Goal: Task Accomplishment & Management: Manage account settings

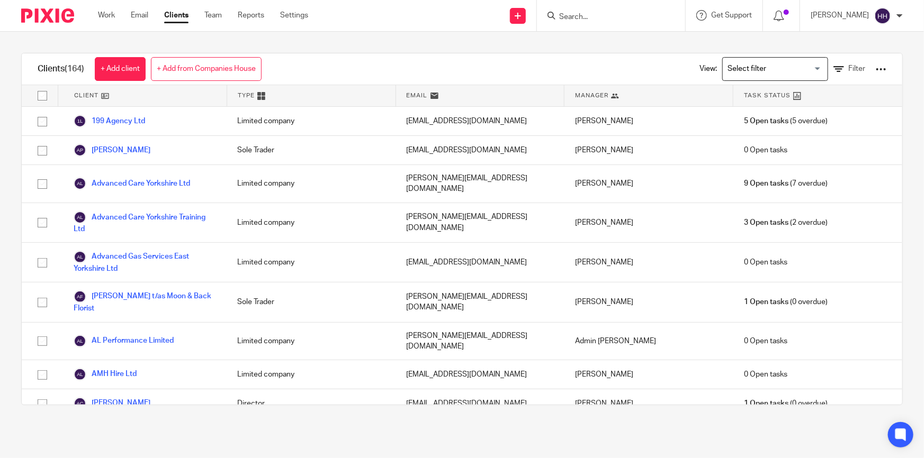
click at [625, 17] on input "Search" at bounding box center [605, 18] width 95 height 10
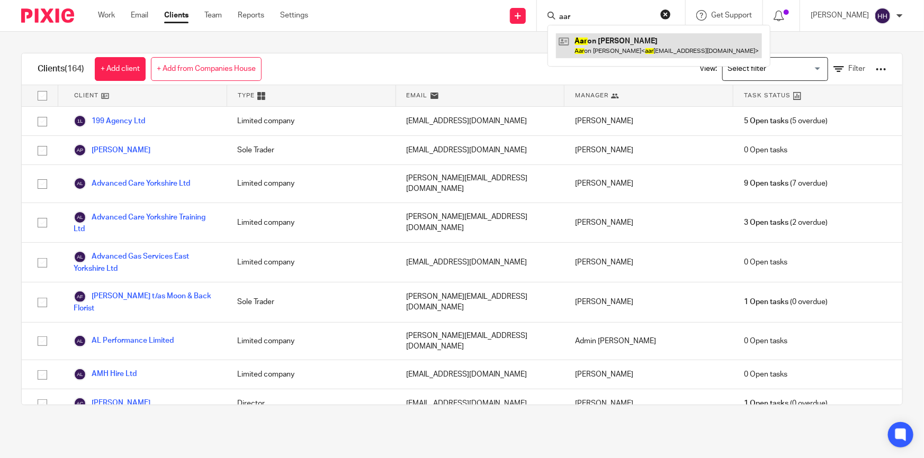
type input "aar"
click at [619, 48] on link at bounding box center [659, 45] width 206 height 24
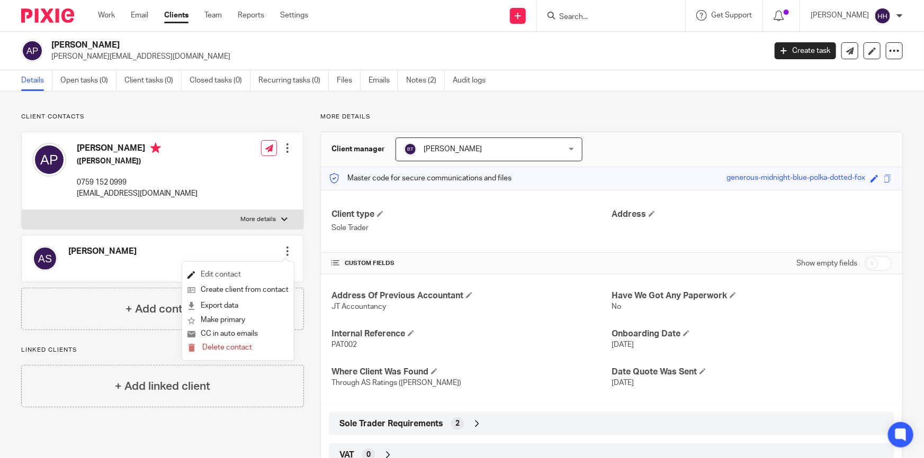
click at [243, 277] on link "Edit contact" at bounding box center [237, 274] width 101 height 15
click at [211, 270] on link "Edit contact" at bounding box center [237, 274] width 101 height 15
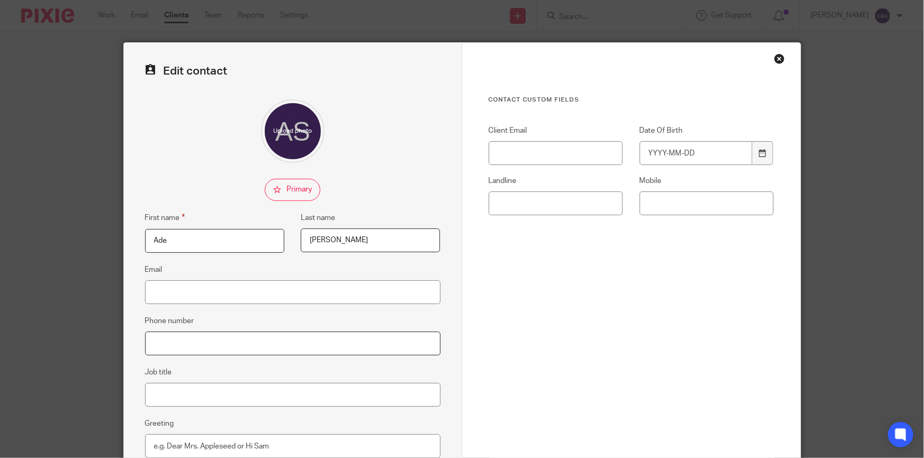
click at [169, 340] on input "Phone number" at bounding box center [292, 344] width 295 height 24
paste input "07814 - 624260"
click at [167, 342] on input "07814624260" at bounding box center [292, 344] width 295 height 24
click at [181, 344] on input "0781 4624260" at bounding box center [292, 344] width 295 height 24
drag, startPoint x: 196, startPoint y: 347, endPoint x: 159, endPoint y: 345, distance: 37.1
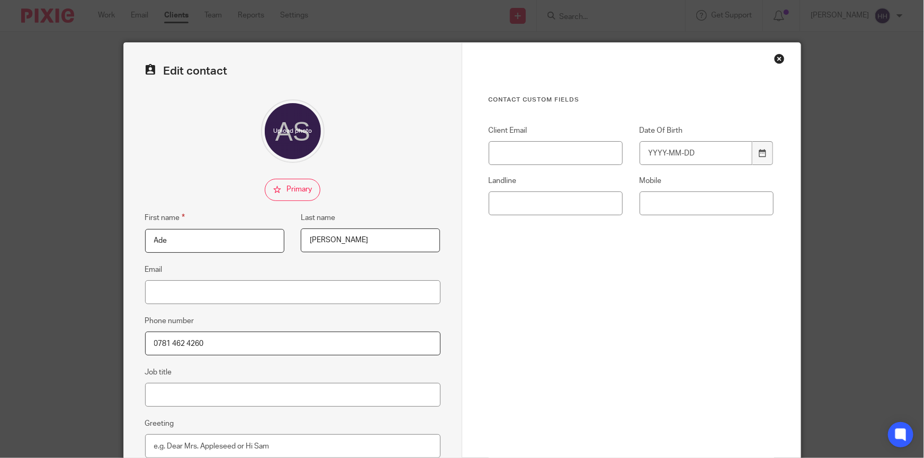
click at [159, 345] on input "0781 462 4260" at bounding box center [292, 344] width 295 height 24
click at [148, 344] on input "0781 462 4260" at bounding box center [292, 344] width 295 height 24
click at [152, 345] on input "0781 462 4260" at bounding box center [292, 344] width 295 height 24
click at [150, 344] on input "0781 462 4260" at bounding box center [292, 344] width 295 height 24
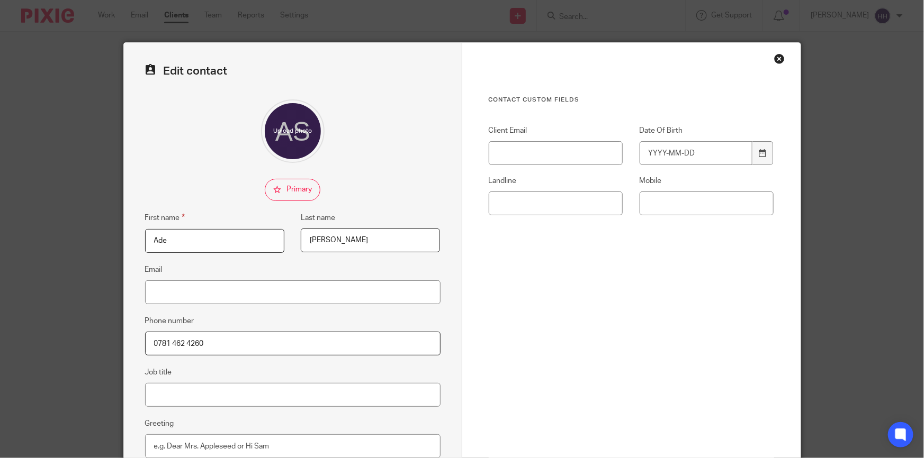
click at [150, 344] on input "0781 462 4260" at bounding box center [292, 344] width 295 height 24
type input "0781 462 4260"
click at [642, 193] on input "Mobile" at bounding box center [706, 204] width 134 height 24
paste input "0781 462 4260"
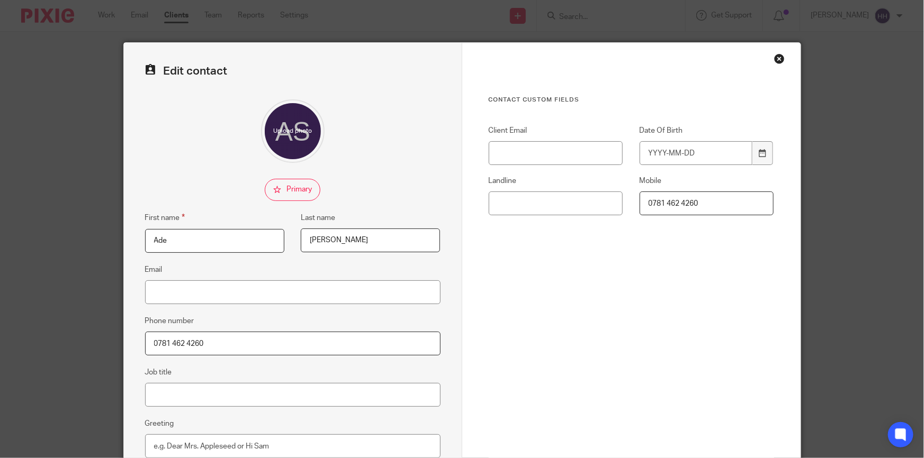
type input "0781 462 4260"
click at [675, 243] on div "Contact Custom fields Client Email Date Of Birth Landline Mobile 0781 462 4260" at bounding box center [631, 231] width 285 height 271
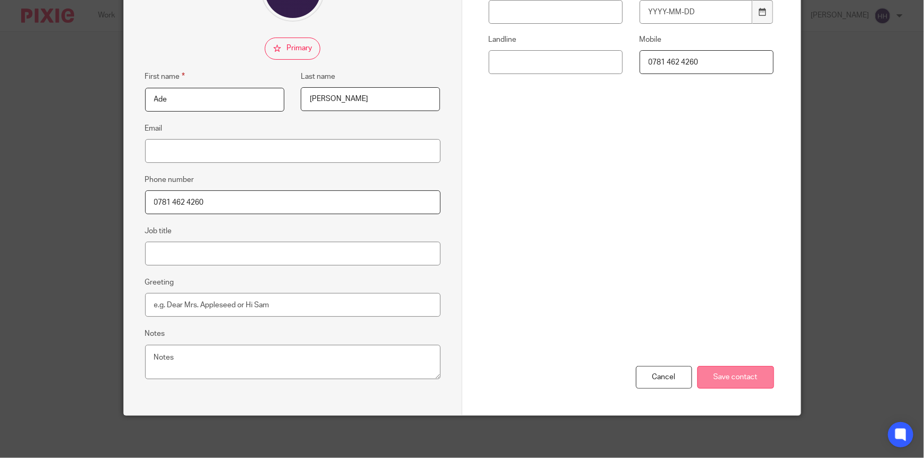
click at [735, 376] on input "Save contact" at bounding box center [735, 377] width 77 height 23
click at [715, 374] on input "Save contact" at bounding box center [735, 377] width 77 height 23
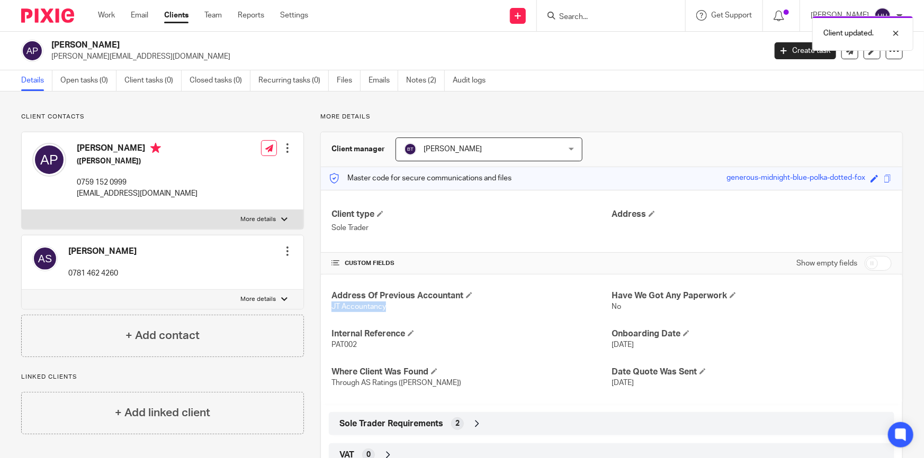
drag, startPoint x: 391, startPoint y: 304, endPoint x: 339, endPoint y: 308, distance: 52.0
click at [328, 305] on div "Address Of Previous Accountant JT Accountancy Have We Got Any Paperwork No Inte…" at bounding box center [611, 340] width 581 height 130
click at [339, 308] on span "JT Accountancy" at bounding box center [358, 306] width 55 height 7
drag, startPoint x: 329, startPoint y: 307, endPoint x: 387, endPoint y: 302, distance: 58.5
click at [387, 302] on p "JT Accountancy" at bounding box center [471, 307] width 280 height 11
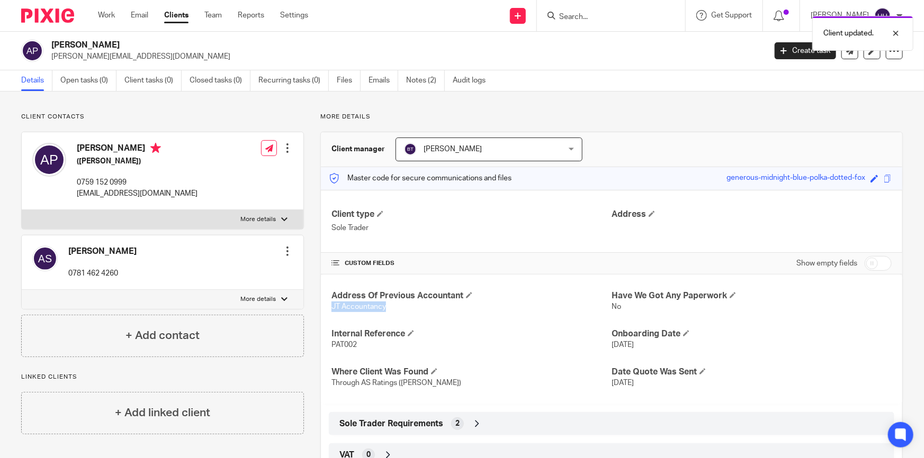
click at [384, 303] on p "JT Accountancy" at bounding box center [471, 307] width 280 height 11
drag, startPoint x: 382, startPoint y: 304, endPoint x: 328, endPoint y: 305, distance: 53.5
click at [328, 305] on div "Address Of Previous Accountant JT Accountancy Have We Got Any Paperwork No Inte…" at bounding box center [611, 340] width 581 height 130
drag, startPoint x: 335, startPoint y: 305, endPoint x: 387, endPoint y: 305, distance: 52.4
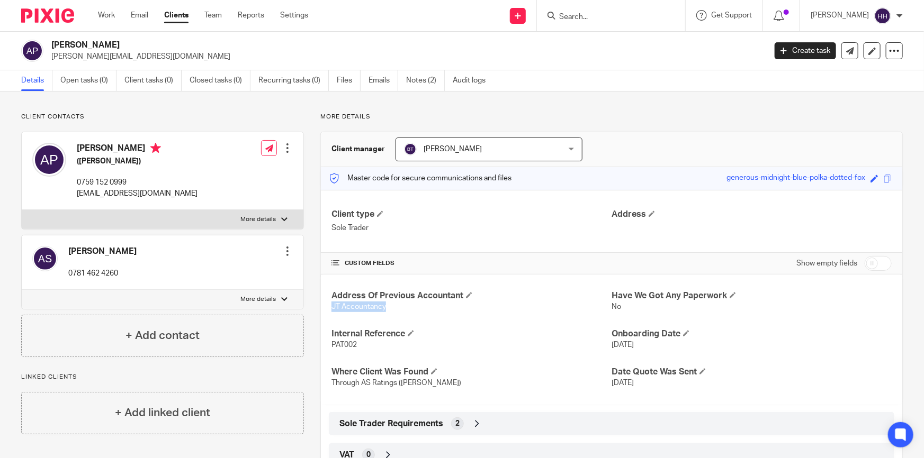
click at [387, 305] on div "Address Of Previous Accountant JT Accountancy Have We Got Any Paperwork No Inte…" at bounding box center [611, 340] width 581 height 130
click at [380, 306] on span "JT Accountancy" at bounding box center [358, 306] width 55 height 7
drag, startPoint x: 380, startPoint y: 306, endPoint x: 333, endPoint y: 307, distance: 46.6
click at [333, 307] on span "JT Accountancy" at bounding box center [358, 306] width 55 height 7
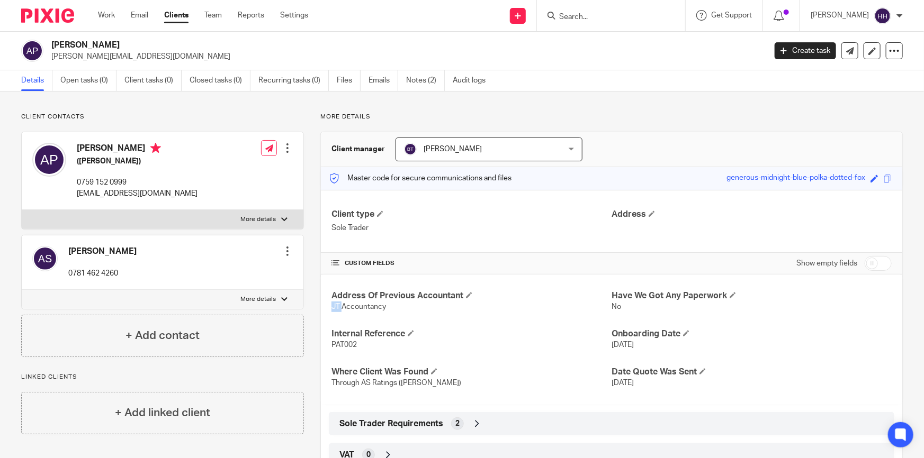
click at [333, 307] on span "JT Accountancy" at bounding box center [358, 306] width 55 height 7
click at [353, 307] on span "JT Accountancy" at bounding box center [358, 306] width 55 height 7
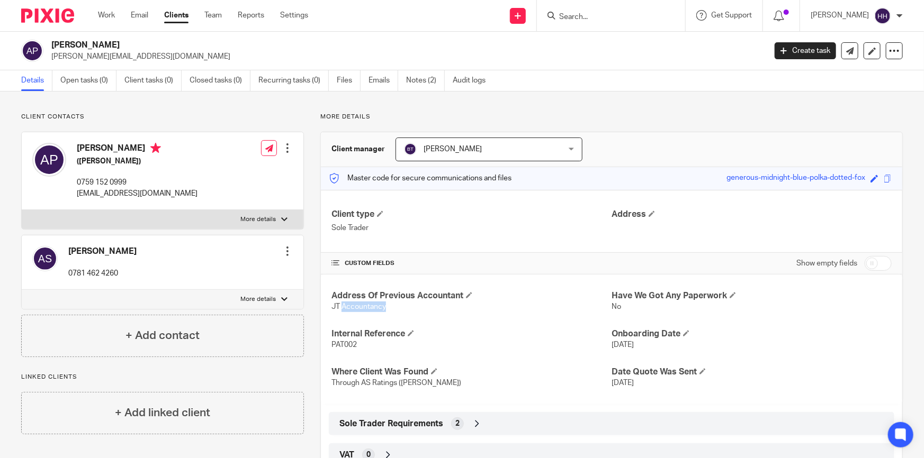
click at [353, 307] on span "JT Accountancy" at bounding box center [358, 306] width 55 height 7
drag, startPoint x: 78, startPoint y: 185, endPoint x: 125, endPoint y: 185, distance: 46.6
click at [125, 185] on p "0759 152 0999" at bounding box center [137, 182] width 121 height 11
click at [126, 185] on p "0759 152 0999" at bounding box center [137, 182] width 121 height 11
click at [150, 205] on div "Aaron Patrick (Joiner) 0759 152 0999 aaronpatrick888@hotmail.com Edit contact C…" at bounding box center [163, 171] width 282 height 78
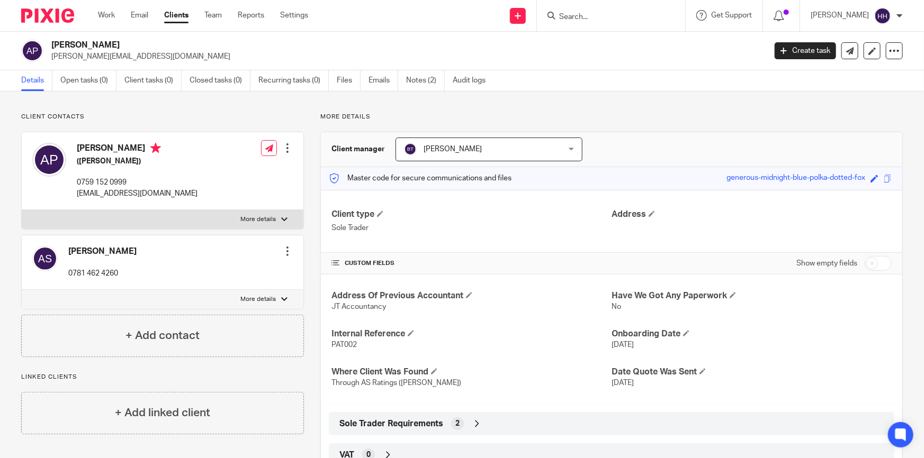
click at [158, 212] on label "More details" at bounding box center [163, 219] width 282 height 19
click at [22, 210] on input "More details" at bounding box center [21, 210] width 1 height 1
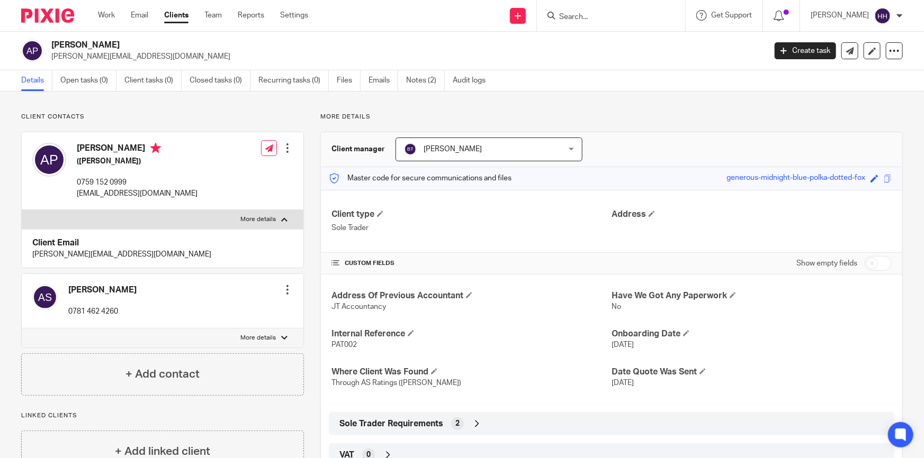
click at [173, 216] on label "More details" at bounding box center [163, 219] width 282 height 19
click at [22, 210] on input "More details" at bounding box center [21, 210] width 1 height 1
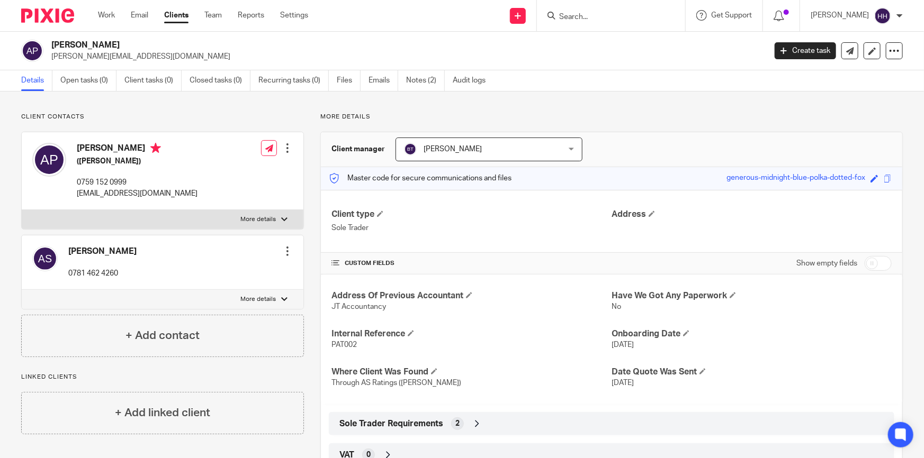
click at [157, 223] on label "More details" at bounding box center [163, 219] width 282 height 19
click at [22, 210] on input "More details" at bounding box center [21, 210] width 1 height 1
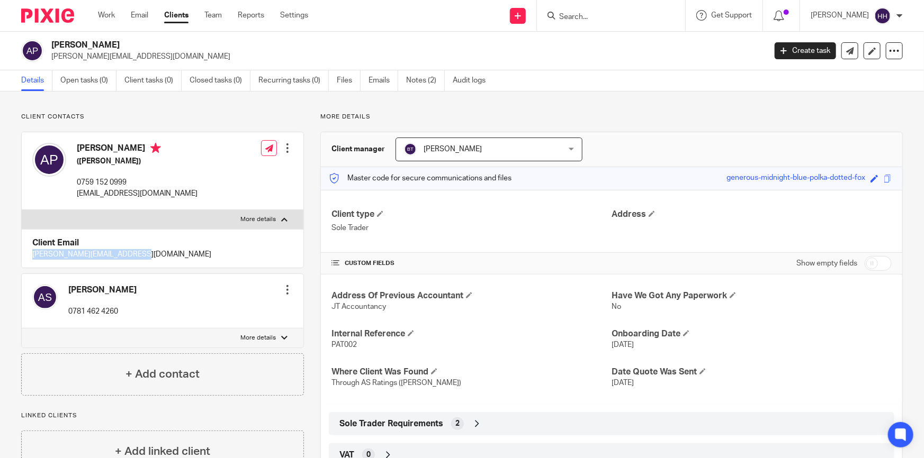
drag, startPoint x: 129, startPoint y: 255, endPoint x: 32, endPoint y: 255, distance: 96.3
click at [32, 255] on p "aaronpatrick@ajpjoinery.com" at bounding box center [162, 254] width 260 height 11
click at [184, 225] on label "More details" at bounding box center [163, 219] width 282 height 19
click at [22, 210] on input "More details" at bounding box center [21, 210] width 1 height 1
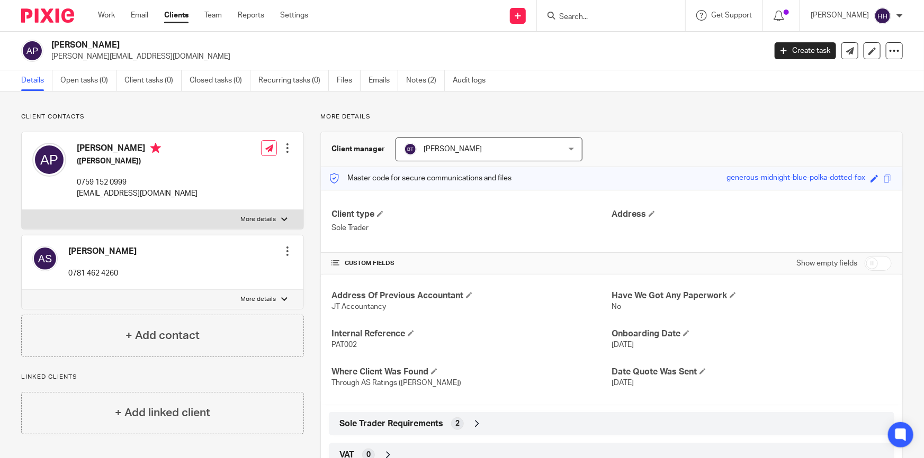
click at [188, 221] on label "More details" at bounding box center [163, 219] width 282 height 19
click at [22, 210] on input "More details" at bounding box center [21, 210] width 1 height 1
checkbox input "true"
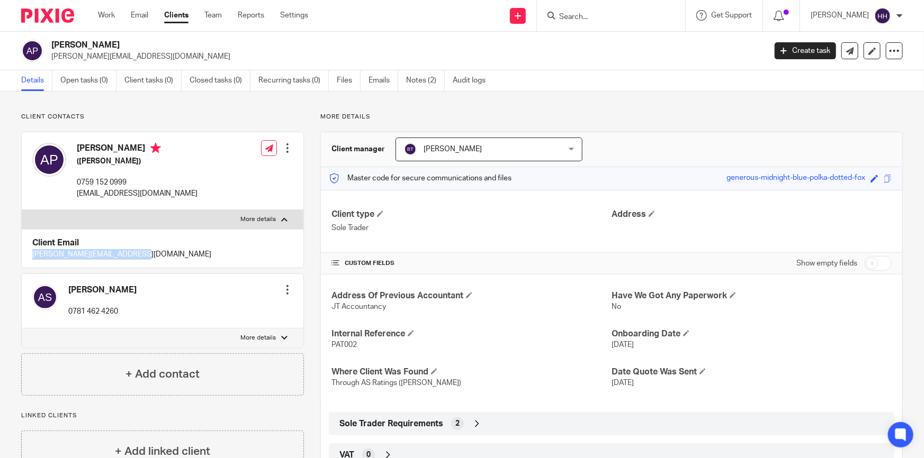
click at [180, 21] on link "Clients" at bounding box center [176, 15] width 24 height 11
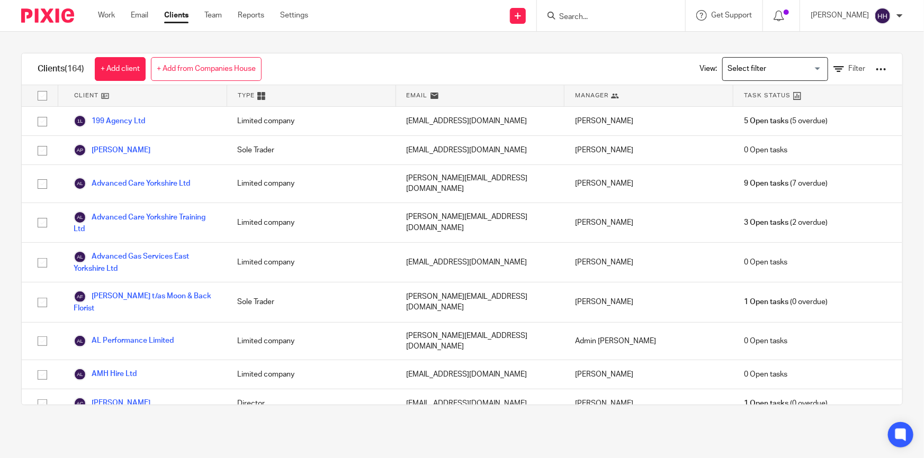
click at [616, 19] on input "Search" at bounding box center [605, 18] width 95 height 10
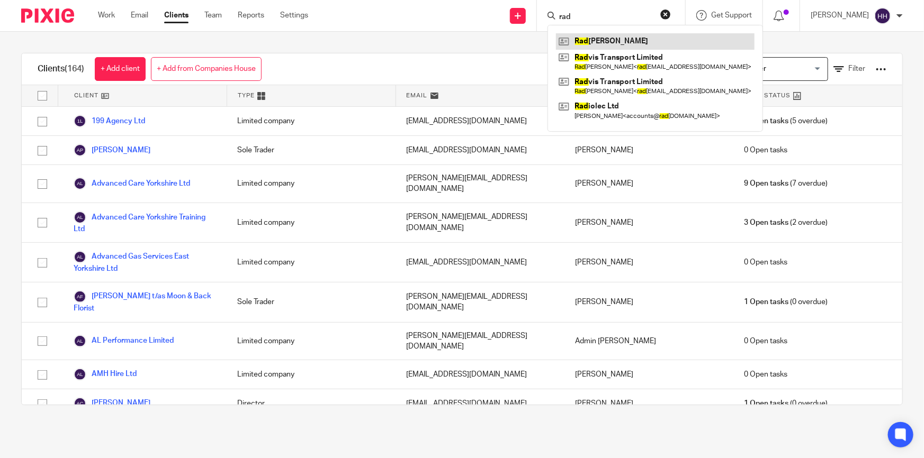
type input "rad"
click at [619, 41] on link at bounding box center [655, 41] width 198 height 16
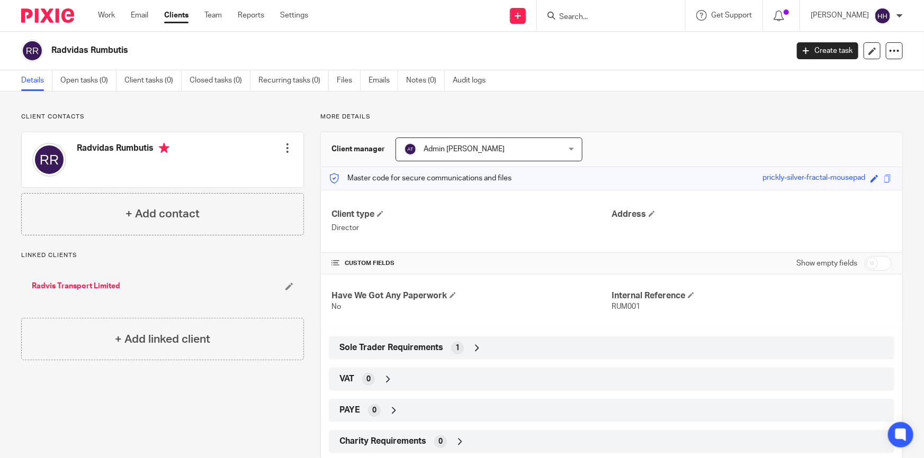
scroll to position [24, 0]
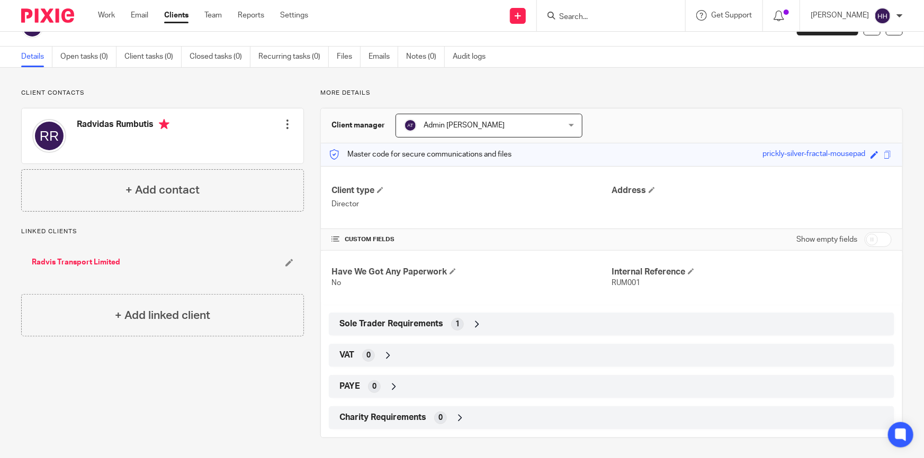
click at [474, 327] on icon at bounding box center [477, 324] width 11 height 11
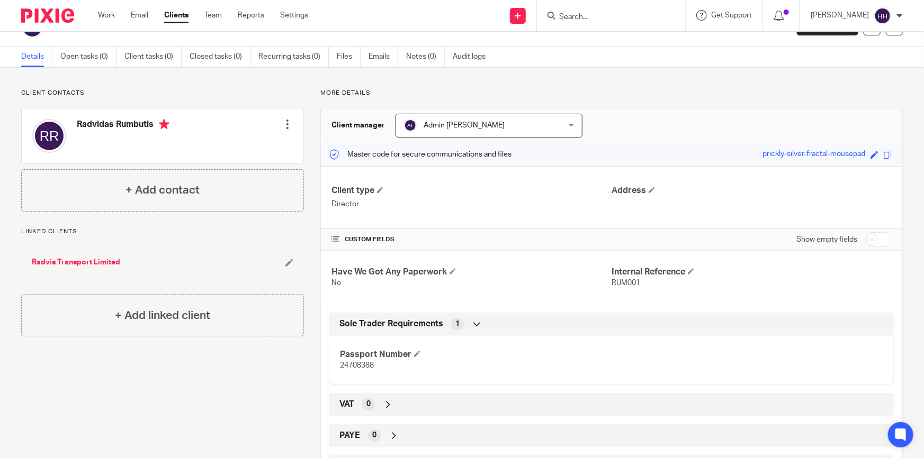
click at [474, 327] on icon at bounding box center [477, 324] width 11 height 11
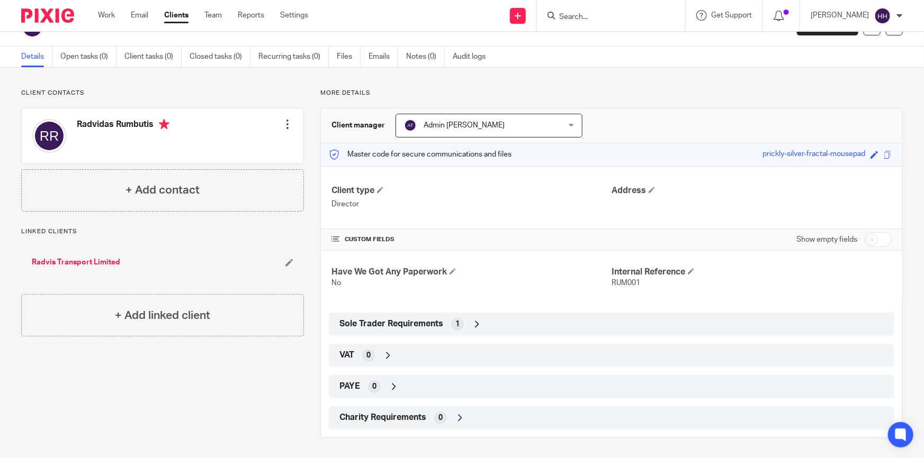
scroll to position [0, 0]
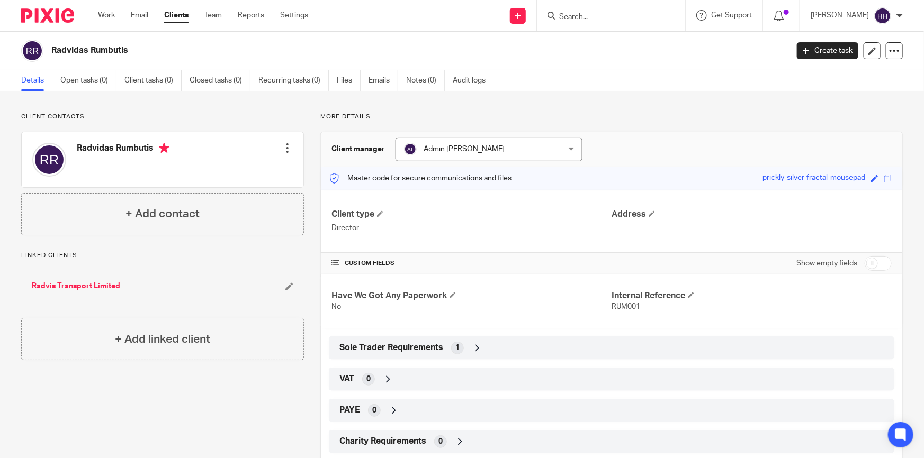
click at [83, 287] on link "Radvis Transport Limited" at bounding box center [76, 286] width 88 height 11
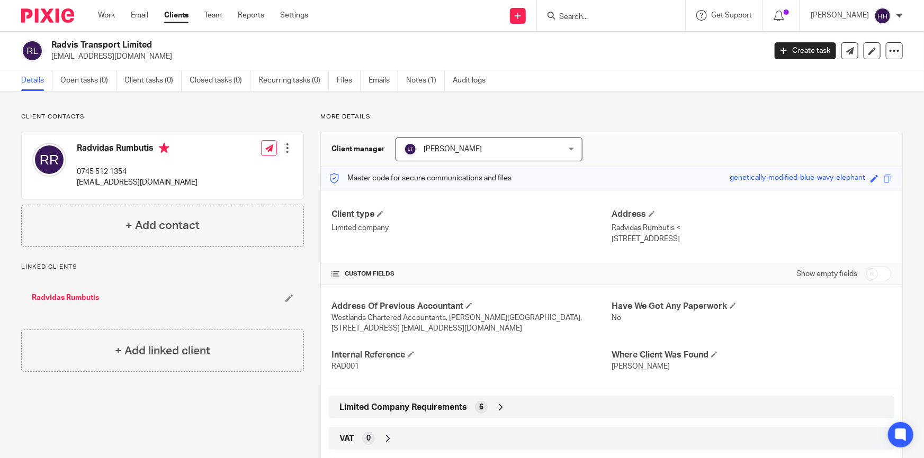
click at [624, 21] on input "Search" at bounding box center [605, 18] width 95 height 10
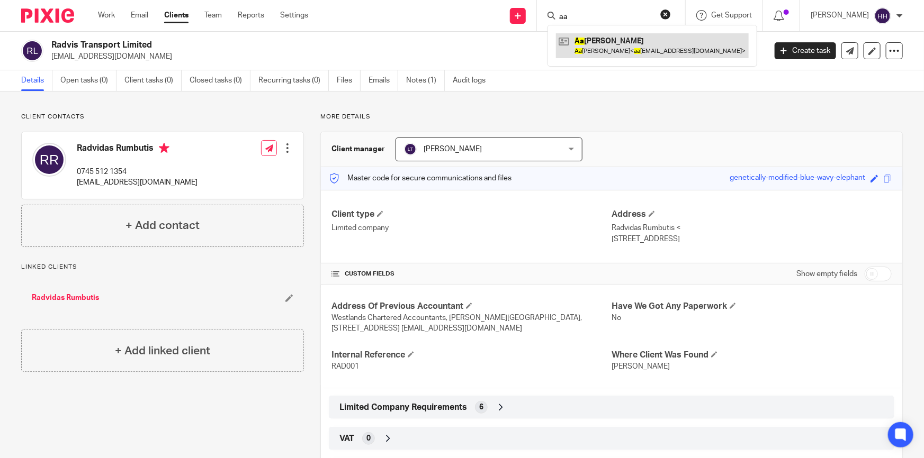
type input "aa"
click at [611, 42] on link at bounding box center [652, 45] width 193 height 24
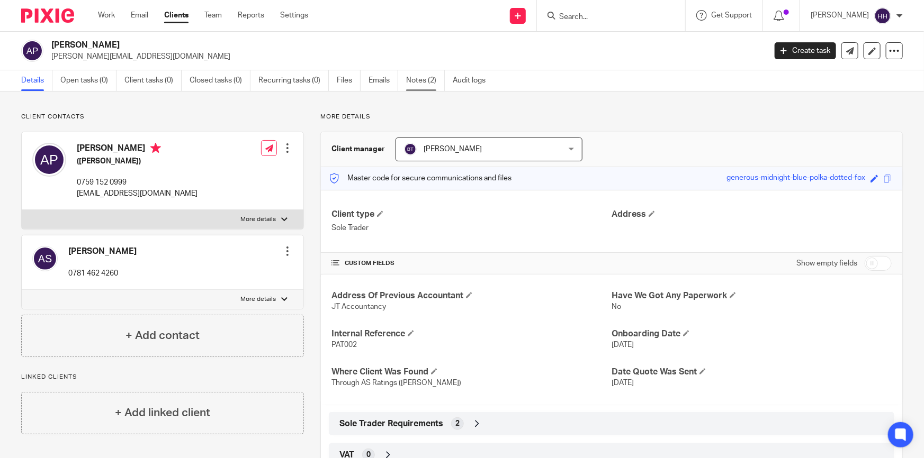
click at [421, 79] on link "Notes (2)" at bounding box center [425, 80] width 39 height 21
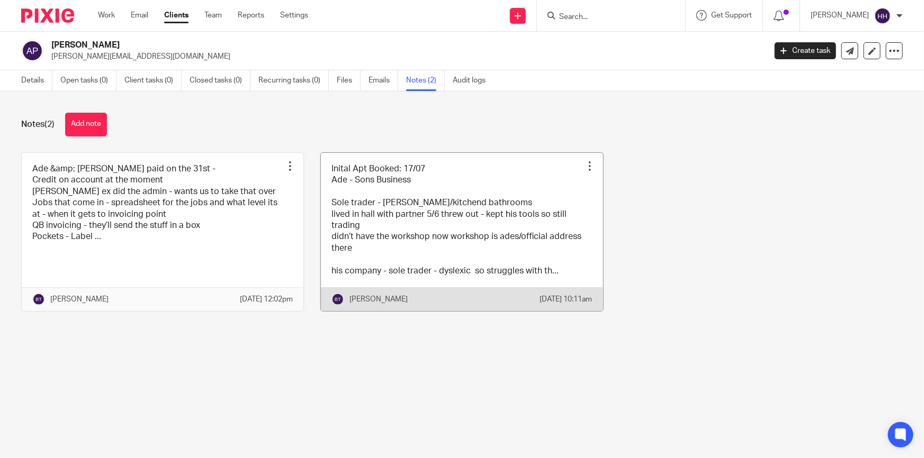
click at [502, 243] on link at bounding box center [462, 232] width 282 height 158
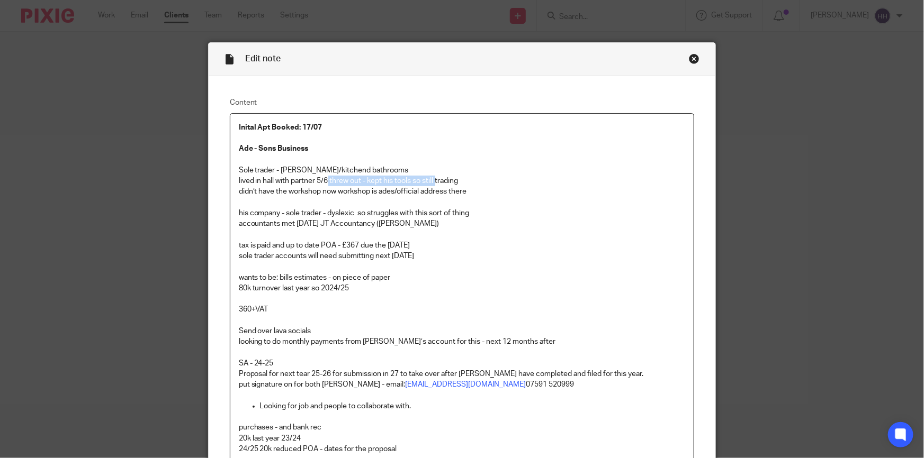
drag, startPoint x: 324, startPoint y: 179, endPoint x: 434, endPoint y: 177, distance: 109.6
click at [434, 177] on p "lived in hall with partner 5/6 threw out - kept his tools so still trading" at bounding box center [462, 181] width 447 height 11
click at [439, 177] on p "lived in hall with partner 5/6 threw out - kept his tools so still trading" at bounding box center [462, 181] width 447 height 11
drag, startPoint x: 297, startPoint y: 192, endPoint x: 414, endPoint y: 188, distance: 117.1
click at [414, 188] on p "didn’t have the workshop now workshop is ades/official address there" at bounding box center [462, 191] width 447 height 11
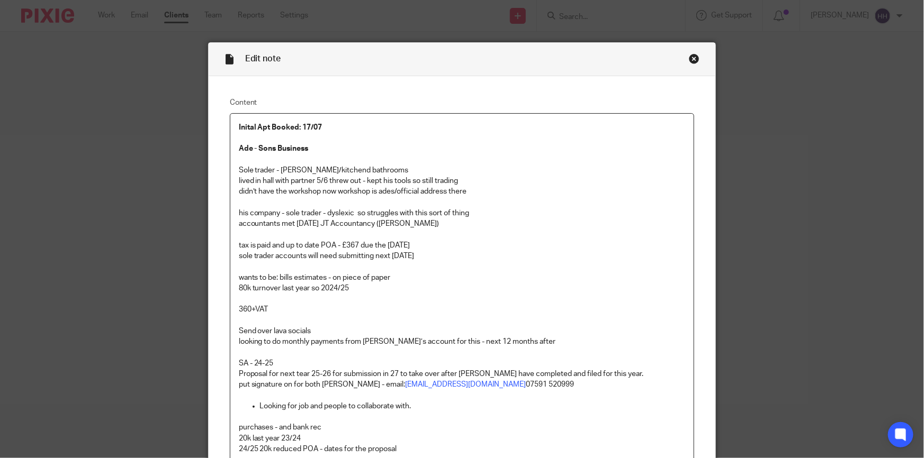
click at [426, 187] on p "didn’t have the workshop now workshop is ades/official address there" at bounding box center [462, 191] width 447 height 11
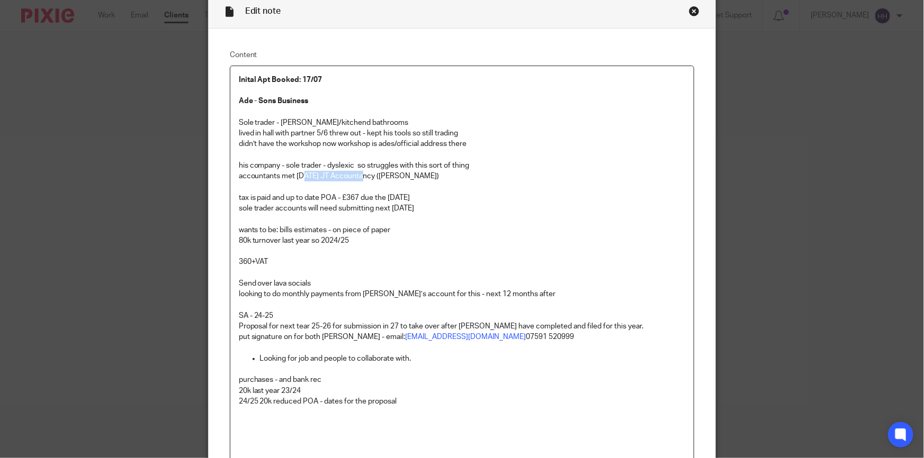
drag, startPoint x: 329, startPoint y: 177, endPoint x: 357, endPoint y: 176, distance: 28.1
click at [357, 176] on p "accountants met yesterday JT Accountancy (issac)" at bounding box center [462, 176] width 447 height 11
click at [369, 175] on p "accountants met yesterday JT Accountancy (issac)" at bounding box center [462, 176] width 447 height 11
drag, startPoint x: 260, startPoint y: 210, endPoint x: 412, endPoint y: 208, distance: 151.9
click at [412, 208] on p "sole trader accounts will need submitting next January 26" at bounding box center [462, 208] width 447 height 11
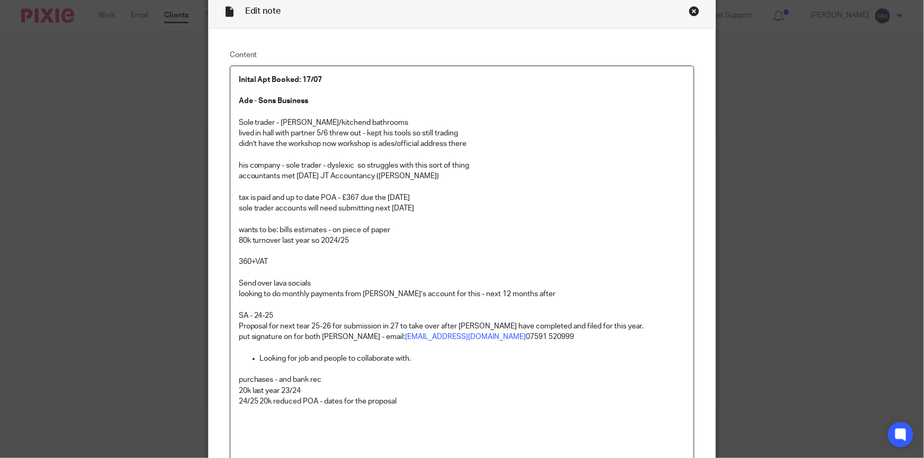
click at [451, 212] on p "sole trader accounts will need submitting next January 26" at bounding box center [462, 208] width 447 height 11
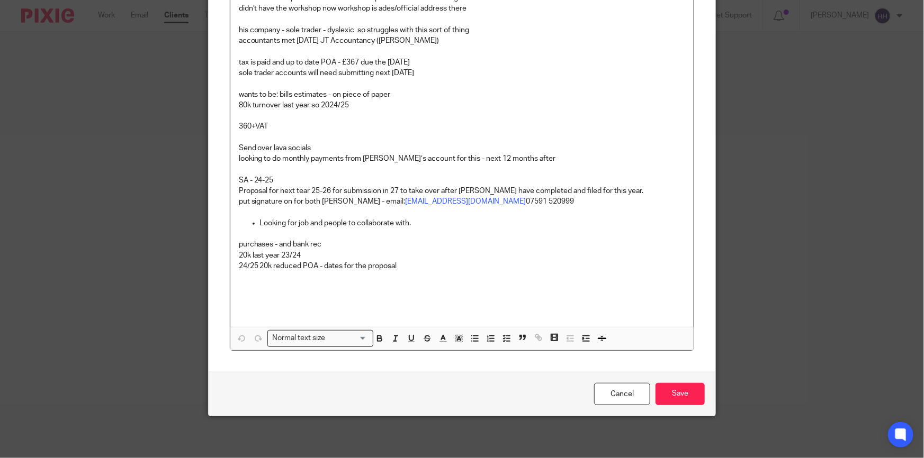
scroll to position [0, 0]
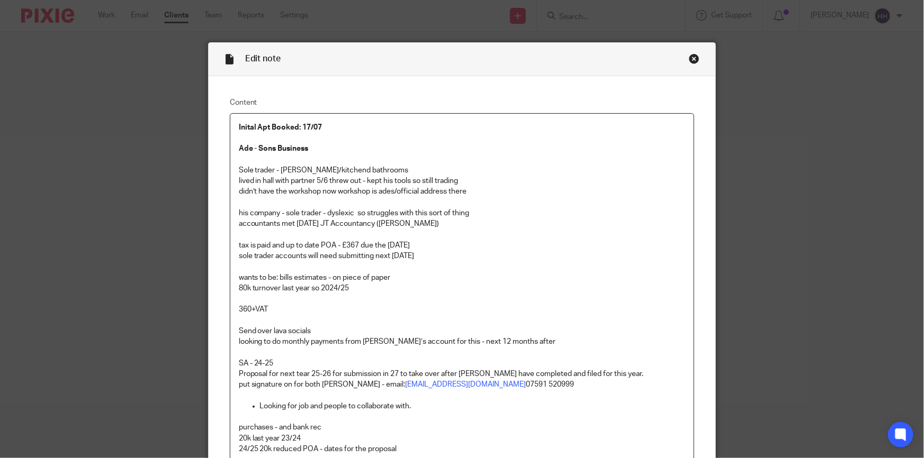
click at [689, 55] on div "Close this dialog window" at bounding box center [694, 58] width 11 height 11
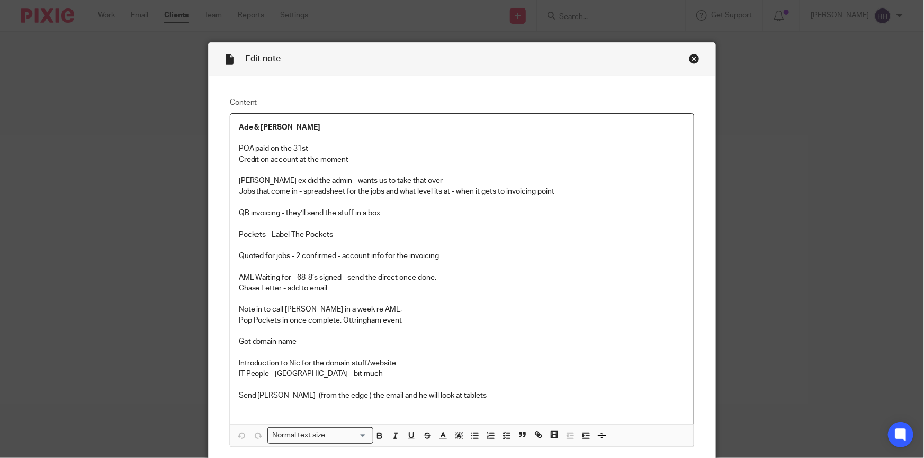
drag, startPoint x: 284, startPoint y: 180, endPoint x: 401, endPoint y: 320, distance: 182.6
click at [401, 320] on div "Ade & [PERSON_NAME] paid on the 31st - Credit on account at the moment [PERSON_…" at bounding box center [462, 269] width 464 height 311
click at [381, 339] on p "Got domain name -" at bounding box center [462, 342] width 447 height 11
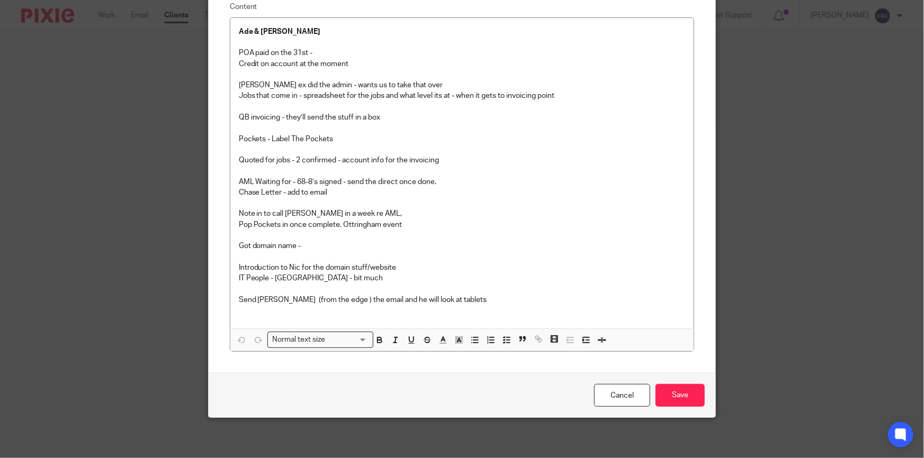
scroll to position [97, 0]
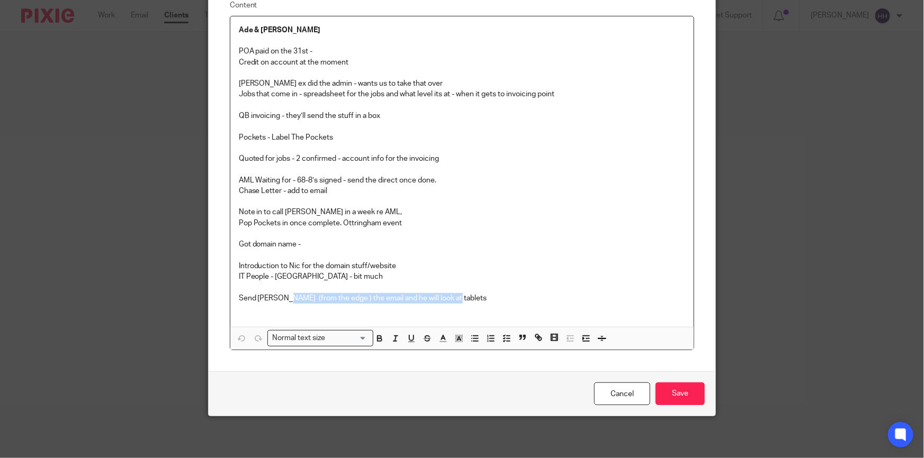
drag, startPoint x: 281, startPoint y: 296, endPoint x: 458, endPoint y: 298, distance: 177.3
click at [458, 298] on p "Send [PERSON_NAME] (from the edge ) the email and he will look at tablets" at bounding box center [462, 298] width 447 height 11
click at [470, 298] on p "Send [PERSON_NAME] (from the edge ) the email and he will look at tablets" at bounding box center [462, 298] width 447 height 11
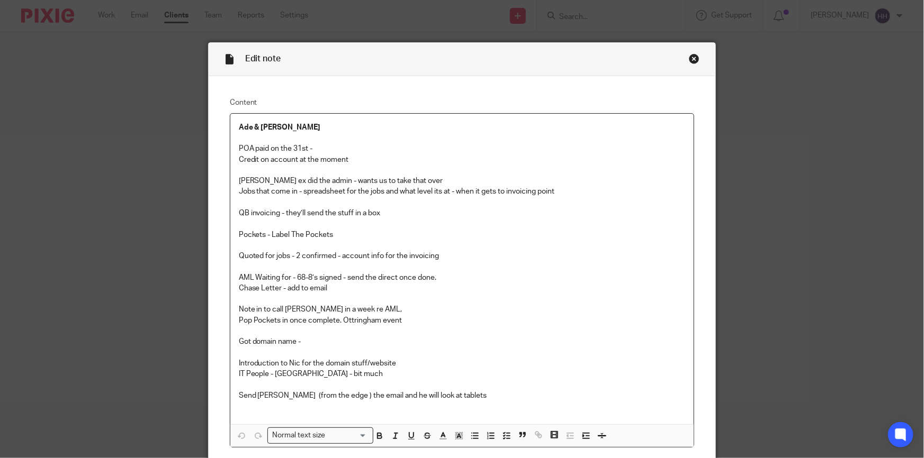
click at [692, 58] on div "Close this dialog window" at bounding box center [694, 58] width 11 height 11
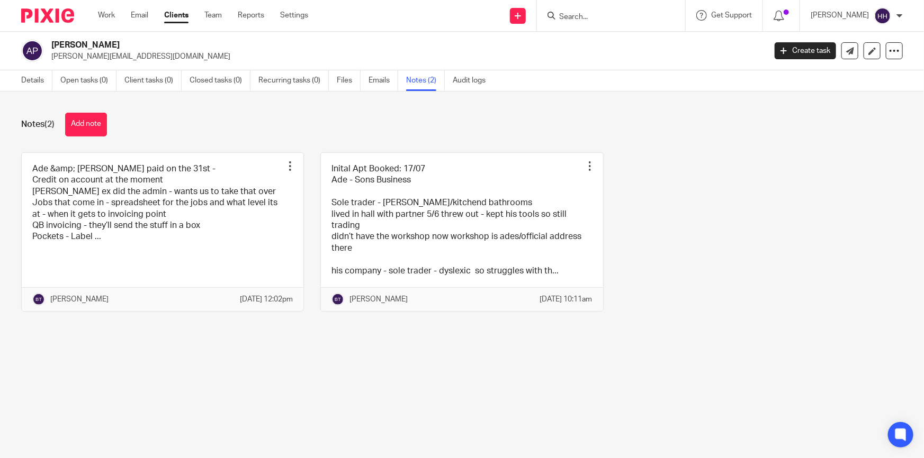
click at [180, 11] on link "Clients" at bounding box center [176, 15] width 24 height 11
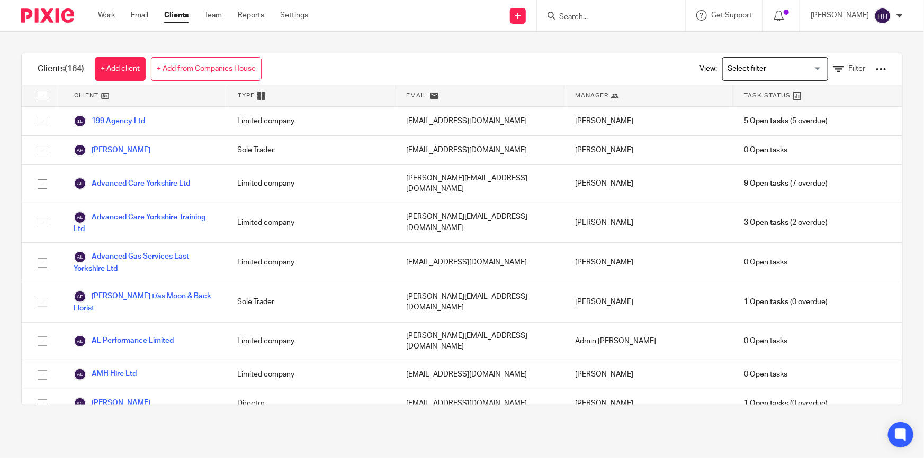
click at [587, 17] on input "Search" at bounding box center [605, 18] width 95 height 10
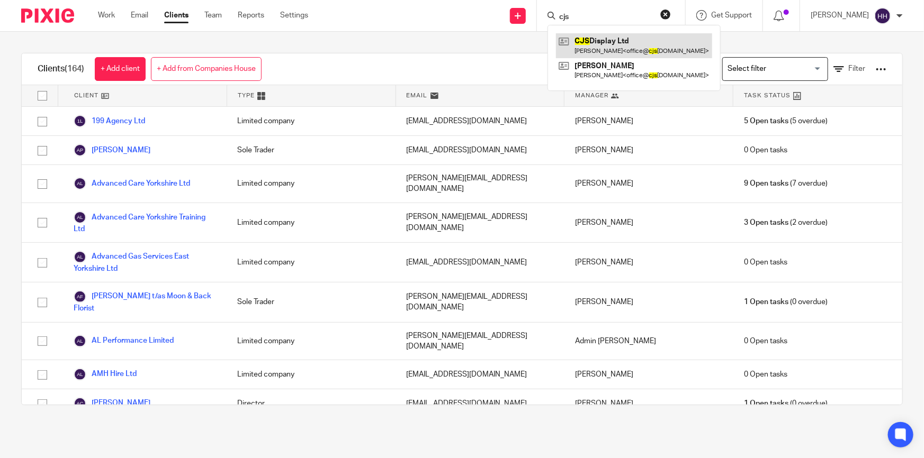
type input "cjs"
click at [599, 42] on link at bounding box center [634, 45] width 156 height 24
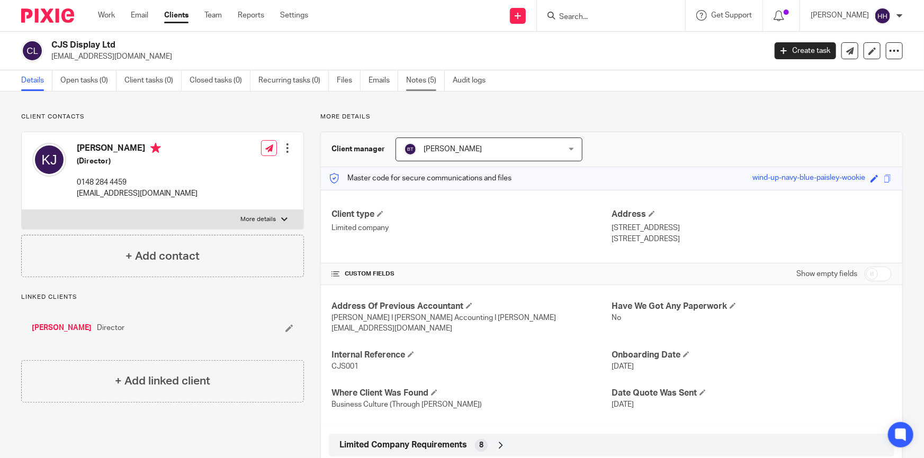
click at [423, 78] on link "Notes (5)" at bounding box center [425, 80] width 39 height 21
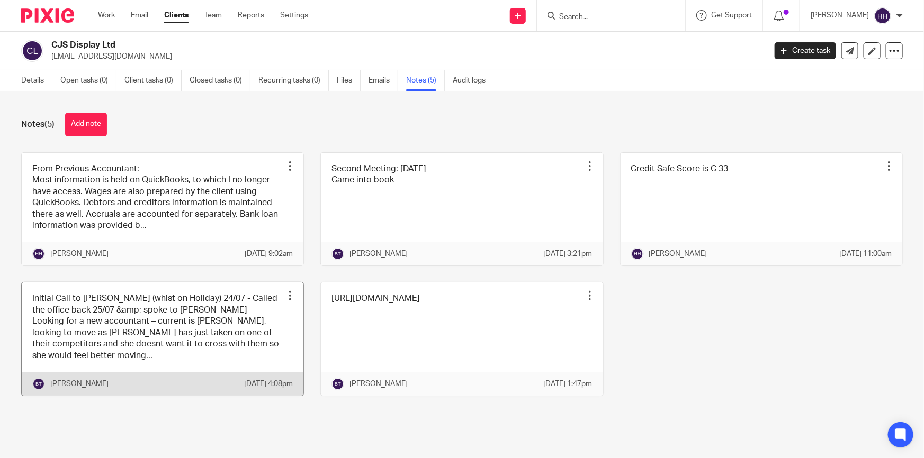
click at [100, 357] on link at bounding box center [163, 339] width 282 height 113
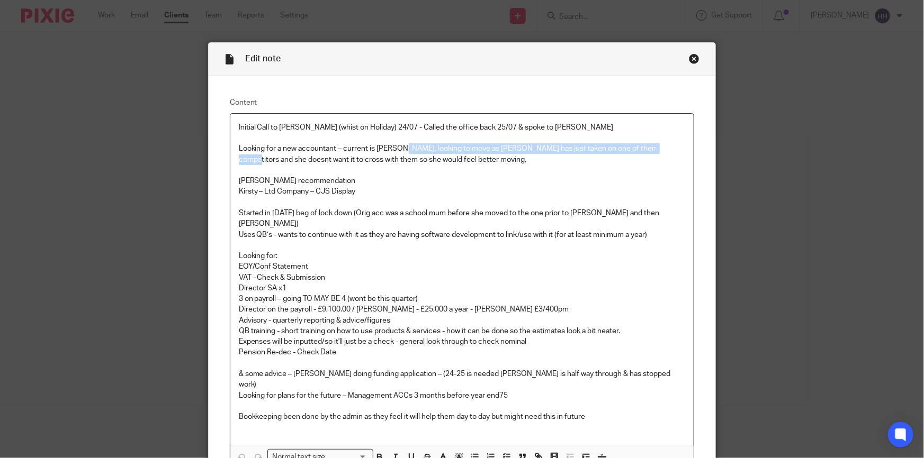
drag, startPoint x: 467, startPoint y: 151, endPoint x: 663, endPoint y: 150, distance: 196.4
click at [663, 150] on p "Looking for a new accountant – current is [PERSON_NAME], looking to move as [PE…" at bounding box center [462, 154] width 447 height 22
click at [639, 164] on p "Looking for a new accountant – current is [PERSON_NAME], looking to move as [PE…" at bounding box center [462, 154] width 447 height 22
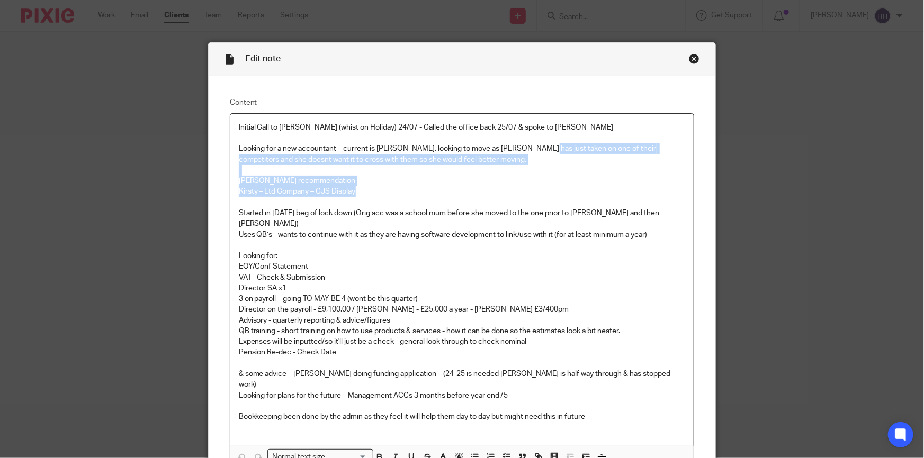
drag, startPoint x: 541, startPoint y: 146, endPoint x: 397, endPoint y: 192, distance: 151.3
click at [397, 192] on div "Initial Call to [PERSON_NAME] (whist on Holiday) 24/07 - Called the office back…" at bounding box center [462, 280] width 464 height 332
click at [397, 193] on p "Kirsty – Ltd Company – CJS Display" at bounding box center [462, 191] width 447 height 11
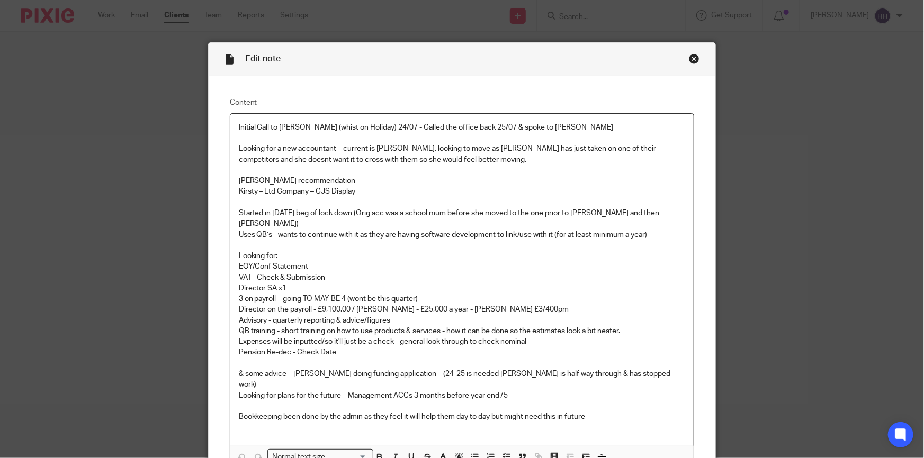
scroll to position [48, 0]
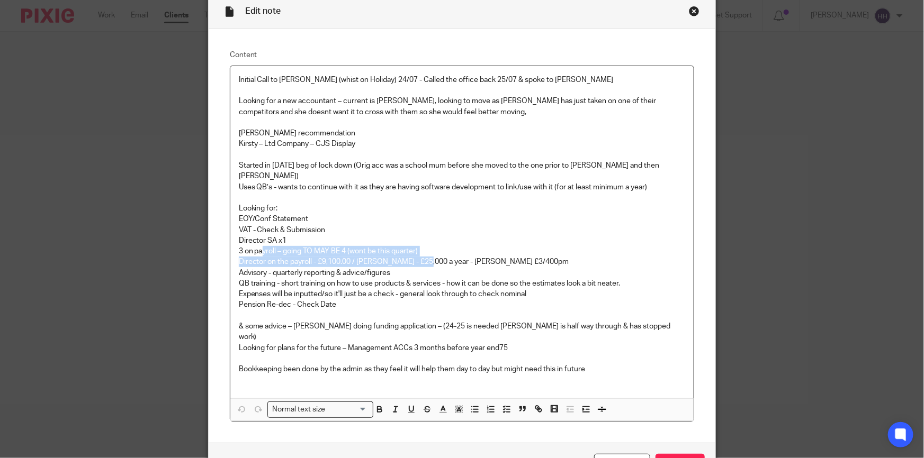
drag, startPoint x: 263, startPoint y: 238, endPoint x: 415, endPoint y: 254, distance: 153.2
click at [415, 254] on div "Initial Call to Liz (whist on Holiday) 24/07 - Called the office back 25/07 & s…" at bounding box center [462, 232] width 464 height 332
click at [414, 278] on p "QB training - short training on how to use products & services - how it can be …" at bounding box center [462, 283] width 447 height 11
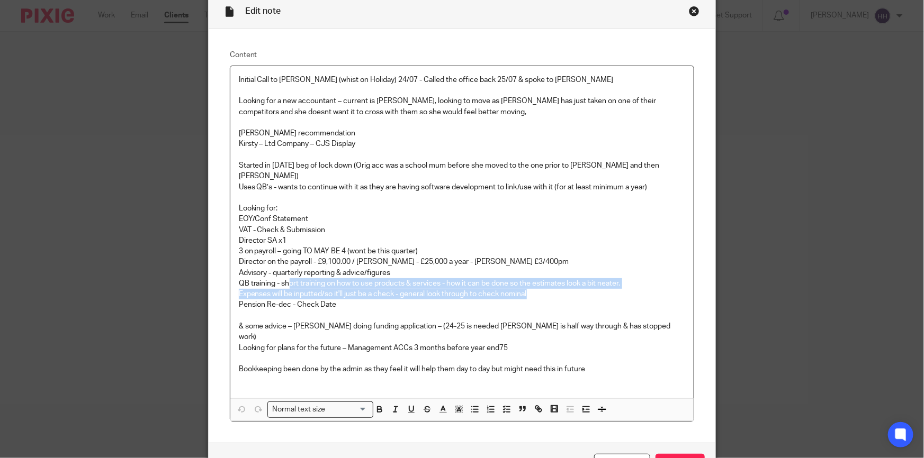
drag, startPoint x: 284, startPoint y: 270, endPoint x: 612, endPoint y: 279, distance: 328.8
click at [612, 279] on div "Initial Call to Liz (whist on Holiday) 24/07 - Called the office back 25/07 & s…" at bounding box center [462, 232] width 464 height 332
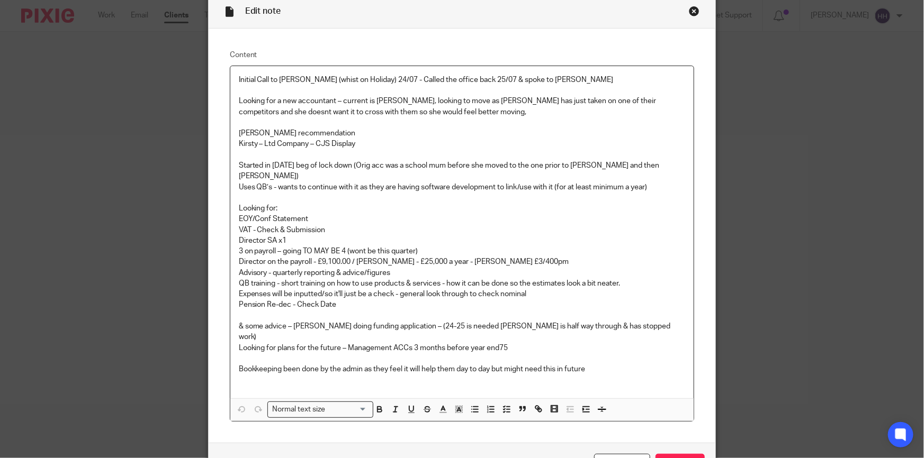
click at [591, 300] on p "Pension Re-dec - Check Date" at bounding box center [462, 305] width 447 height 11
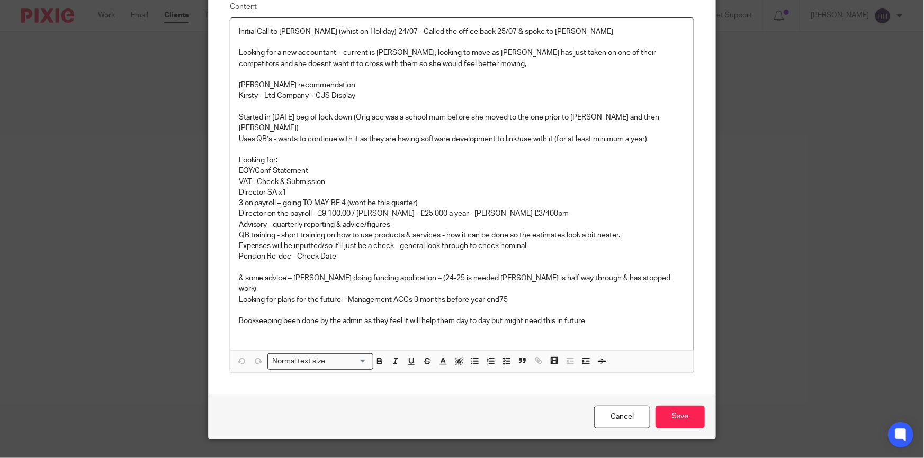
scroll to position [0, 0]
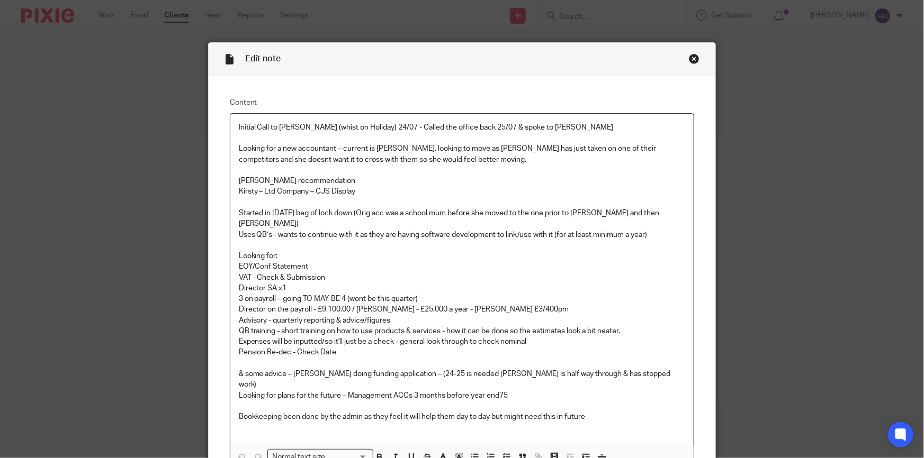
click at [689, 59] on div "Close this dialog window" at bounding box center [694, 58] width 11 height 11
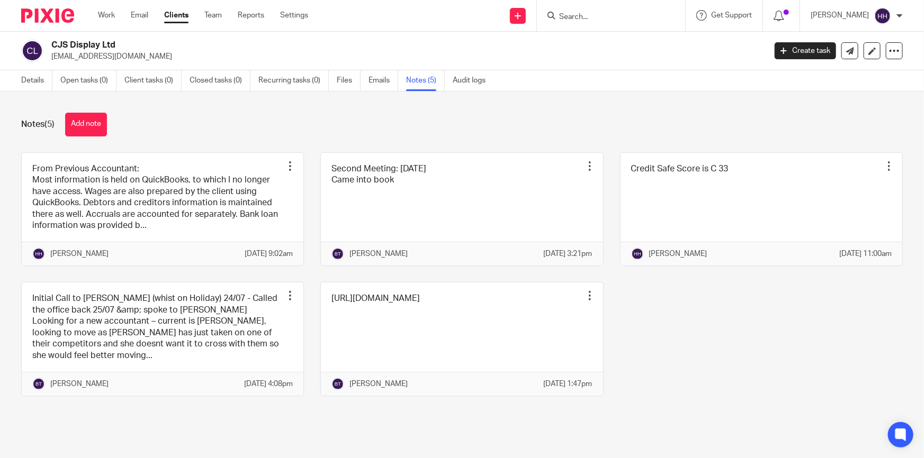
click at [593, 15] on input "Search" at bounding box center [605, 18] width 95 height 10
click at [48, 79] on link "Details" at bounding box center [36, 80] width 31 height 21
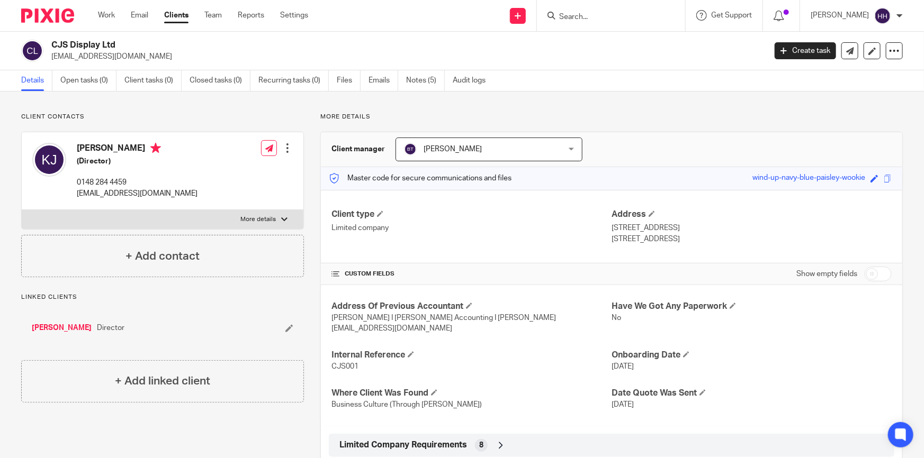
scroll to position [337, 0]
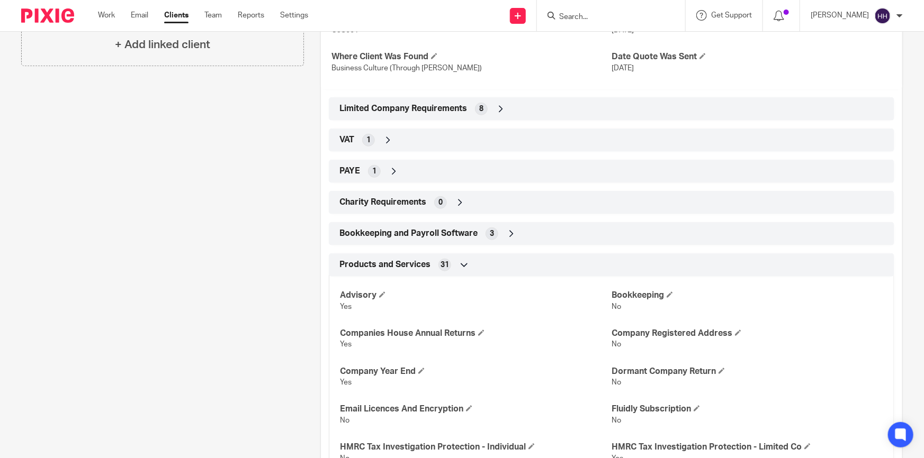
click at [401, 131] on div "VAT 1" at bounding box center [611, 140] width 549 height 18
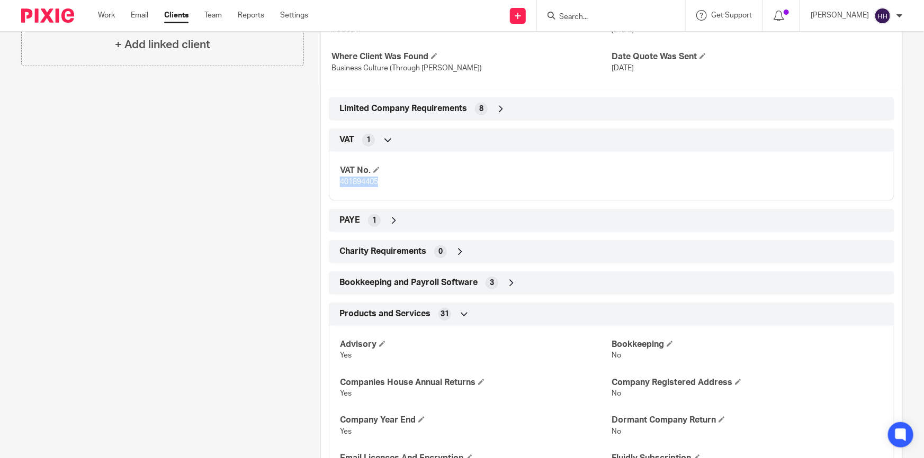
drag, startPoint x: 378, startPoint y: 172, endPoint x: 335, endPoint y: 173, distance: 42.9
click at [335, 173] on div "VAT No. 401894405" at bounding box center [611, 172] width 565 height 57
copy span "401894405"
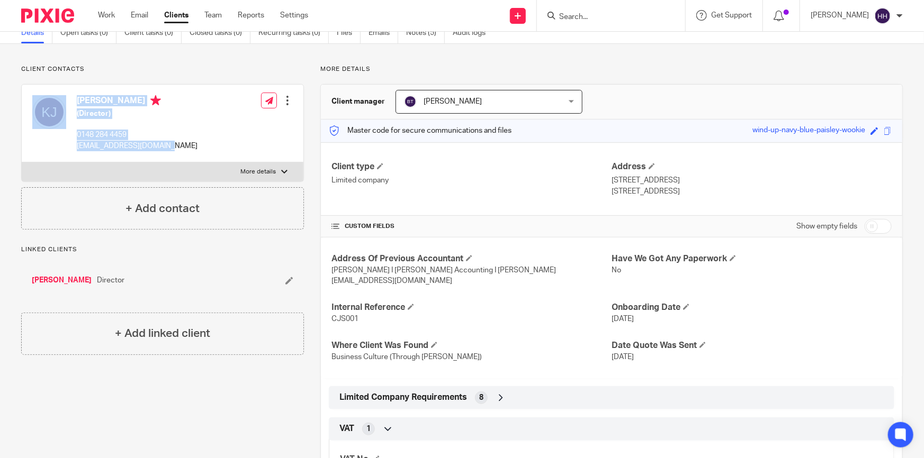
drag, startPoint x: 152, startPoint y: 145, endPoint x: 64, endPoint y: 143, distance: 87.9
click at [64, 143] on div "Kirstie Jackson (Director) 0148 284 4459 office@cjsdisplay.co.uk" at bounding box center [114, 123] width 165 height 67
click at [80, 144] on p "[EMAIL_ADDRESS][DOMAIN_NAME]" at bounding box center [137, 146] width 121 height 11
drag, startPoint x: 76, startPoint y: 146, endPoint x: 153, endPoint y: 150, distance: 77.9
click at [153, 150] on div "Kirstie Jackson (Director) 0148 284 4459 office@cjsdisplay.co.uk" at bounding box center [114, 123] width 165 height 67
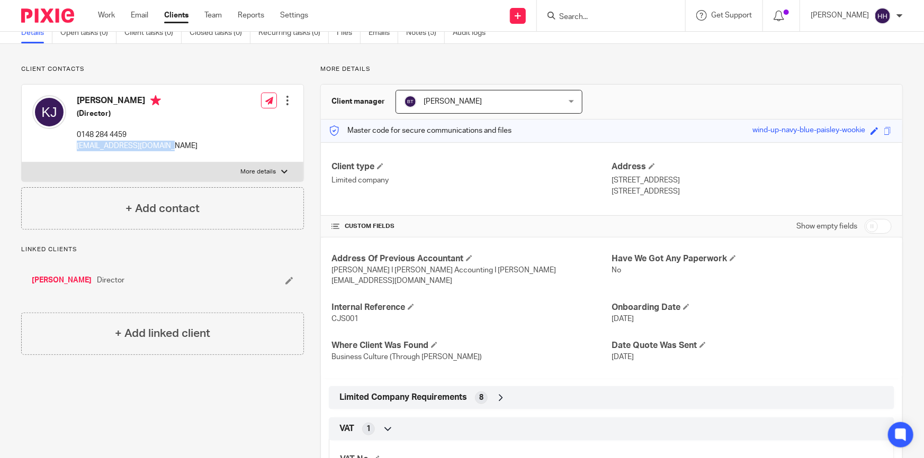
copy p "[EMAIL_ADDRESS][DOMAIN_NAME]"
click at [286, 100] on div at bounding box center [287, 100] width 11 height 11
click at [242, 118] on link "Edit contact" at bounding box center [237, 123] width 101 height 15
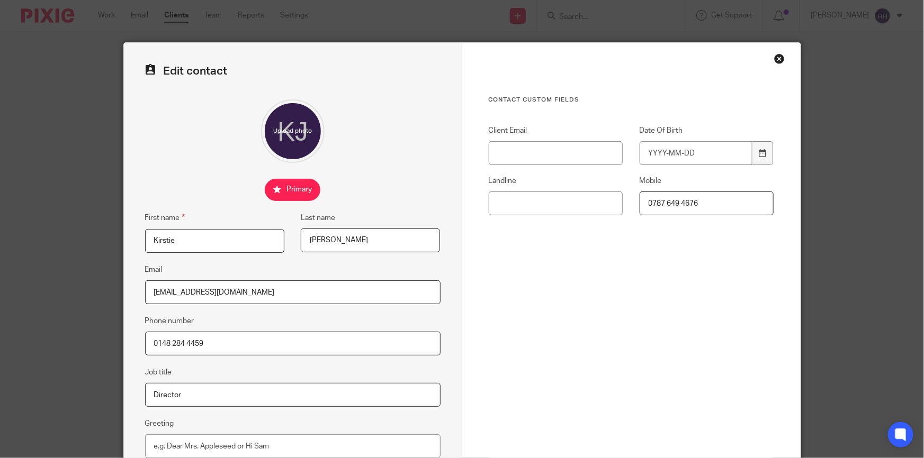
click at [169, 344] on input "0148 284 4459" at bounding box center [292, 344] width 295 height 24
click at [183, 344] on input "0148284 4459" at bounding box center [292, 344] width 295 height 24
click at [174, 343] on input "01482844459" at bounding box center [292, 344] width 295 height 24
click at [170, 344] on input "01482844459" at bounding box center [292, 344] width 295 height 24
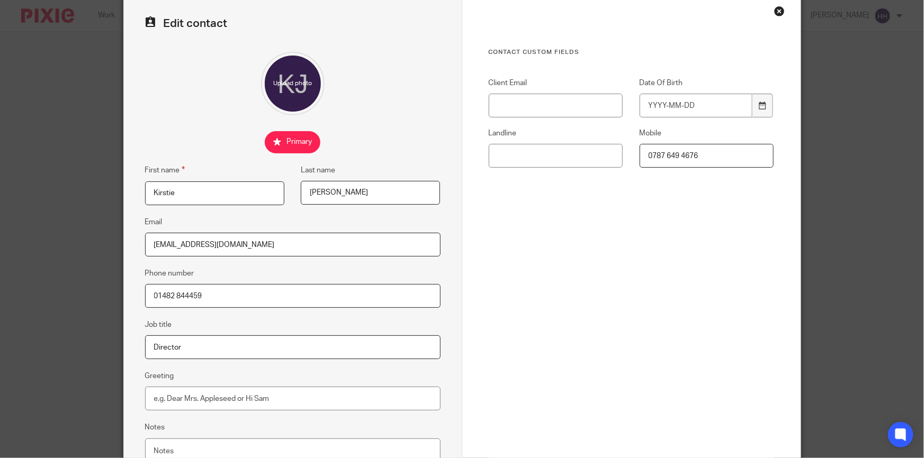
scroll to position [142, 0]
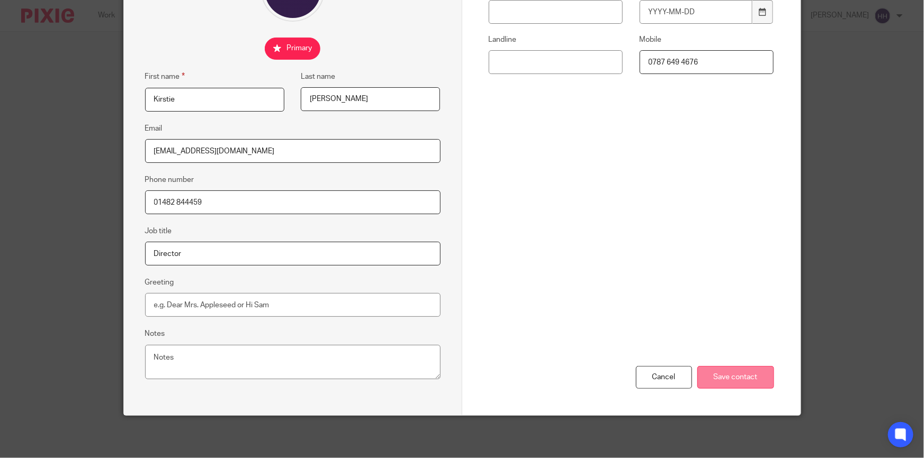
type input "01482 844459"
click at [743, 374] on input "Save contact" at bounding box center [735, 377] width 77 height 23
click at [730, 373] on input "Save contact" at bounding box center [735, 377] width 77 height 23
